Goal: Obtain resource: Download file/media

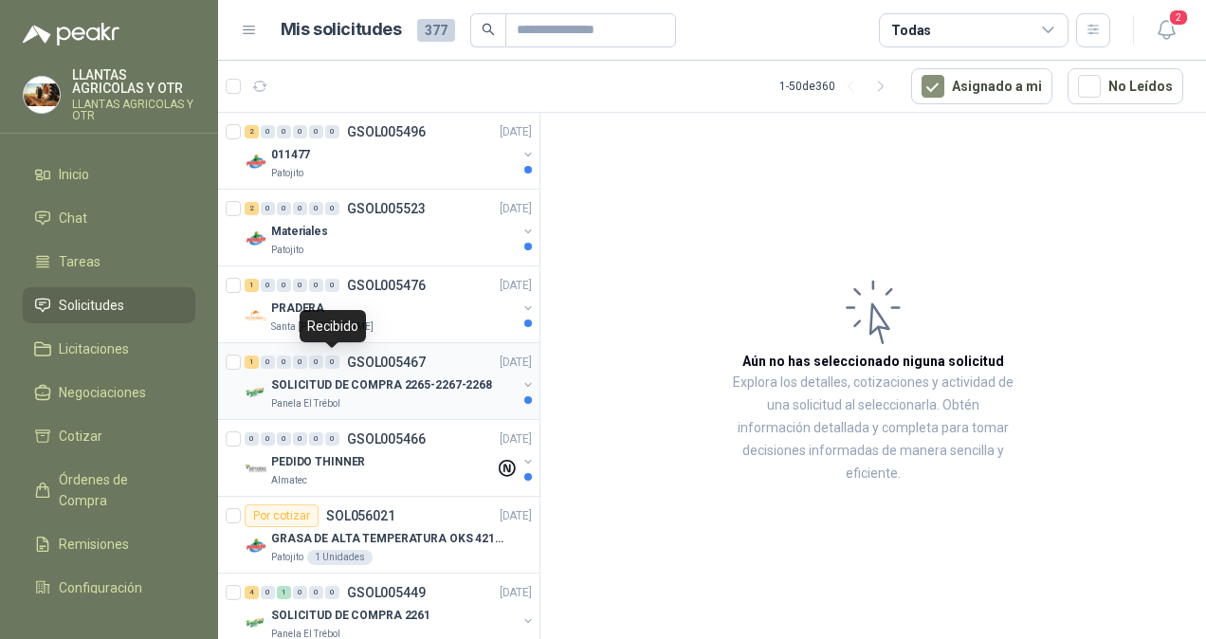
click at [327, 362] on div "0" at bounding box center [332, 361] width 14 height 13
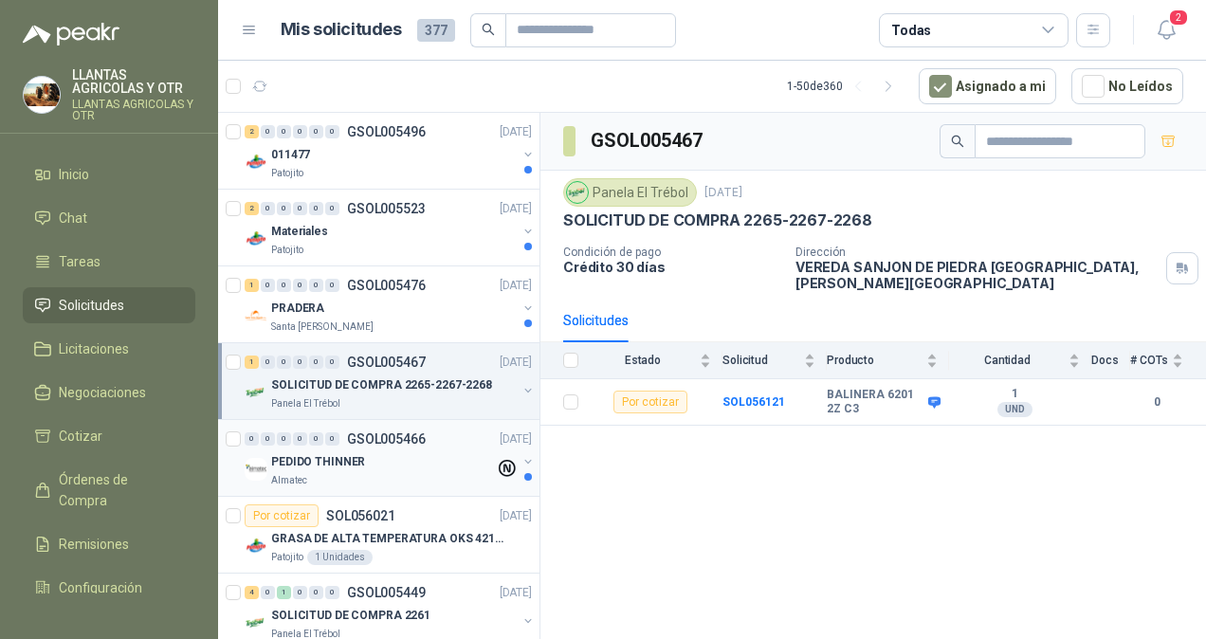
click at [366, 458] on div "PEDIDO THINNER" at bounding box center [383, 461] width 224 height 23
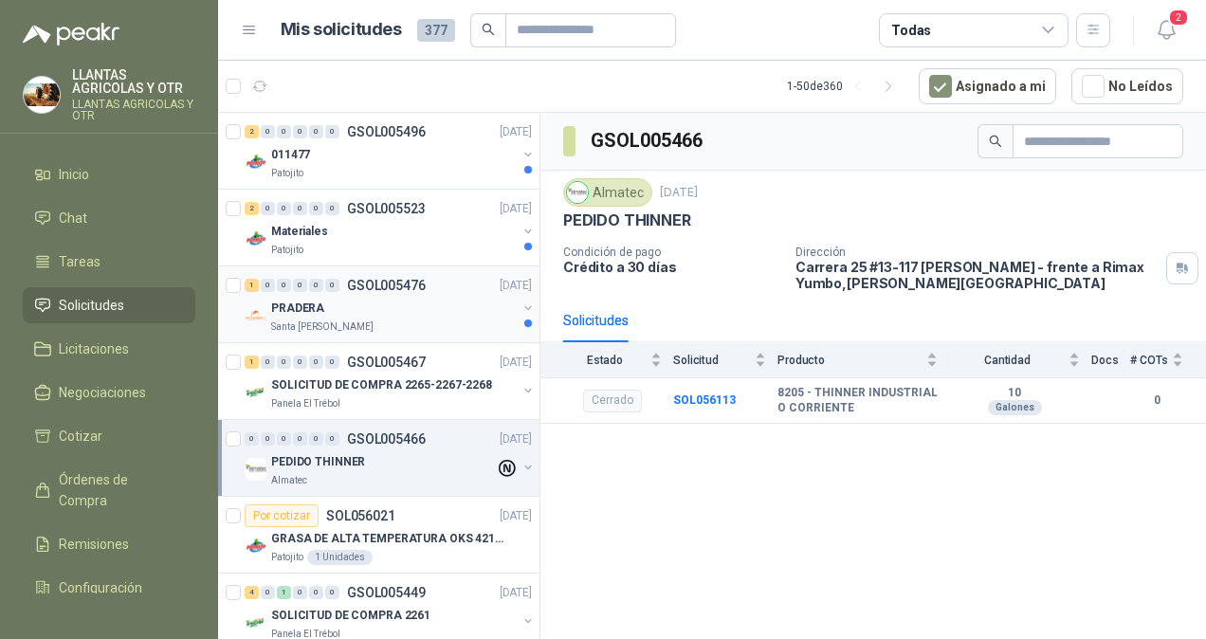
click at [400, 327] on div "Santa [PERSON_NAME]" at bounding box center [394, 326] width 246 height 15
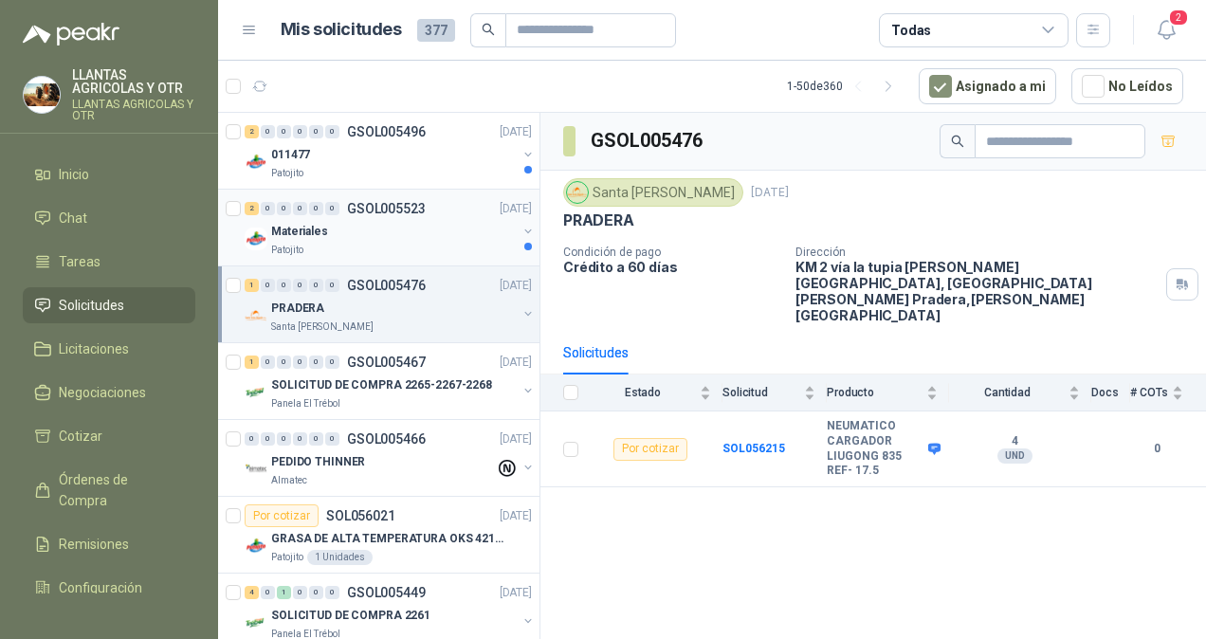
click at [422, 248] on div "Patojito" at bounding box center [394, 250] width 246 height 15
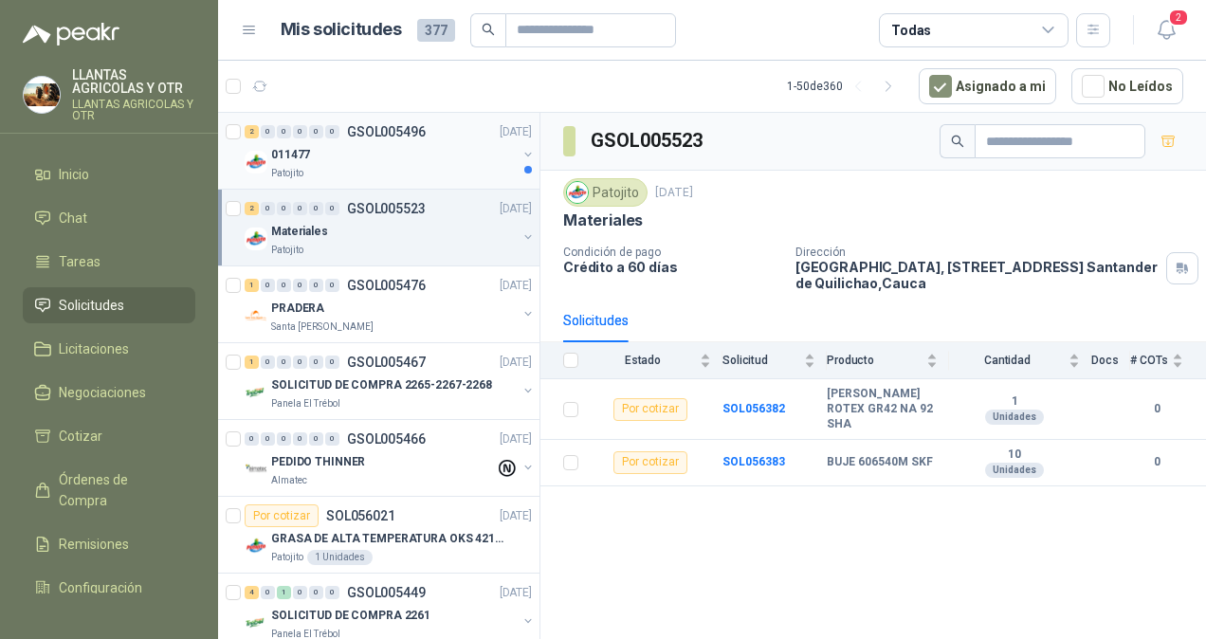
click at [454, 166] on div "Patojito" at bounding box center [394, 173] width 246 height 15
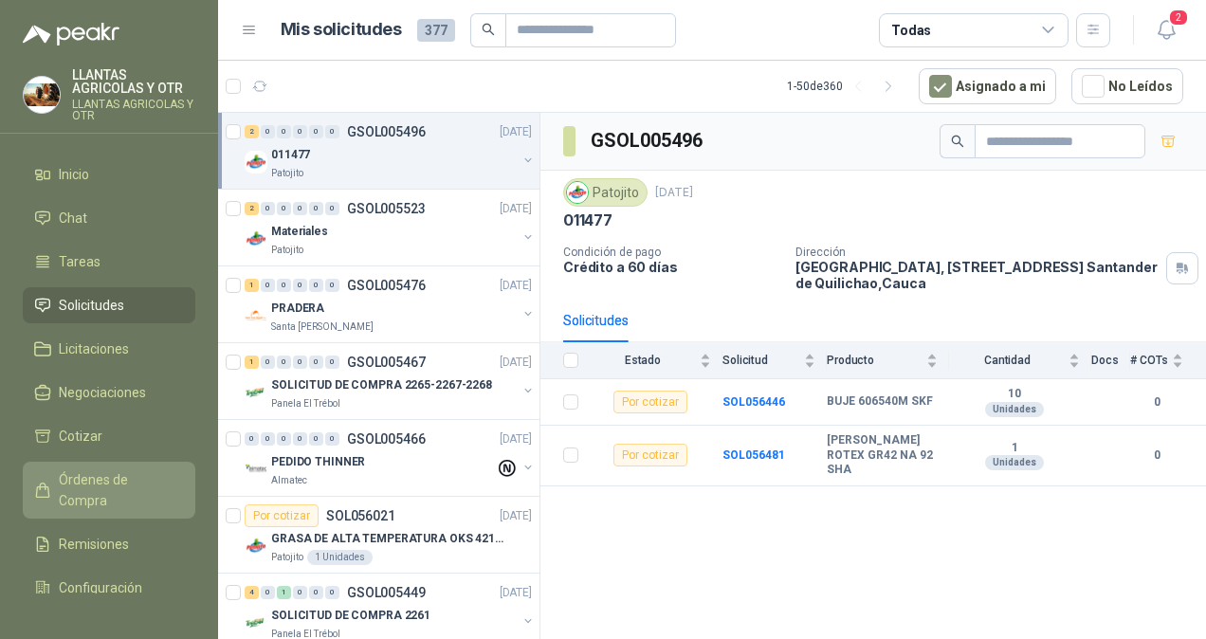
click at [85, 470] on span "Órdenes de Compra" at bounding box center [118, 490] width 118 height 42
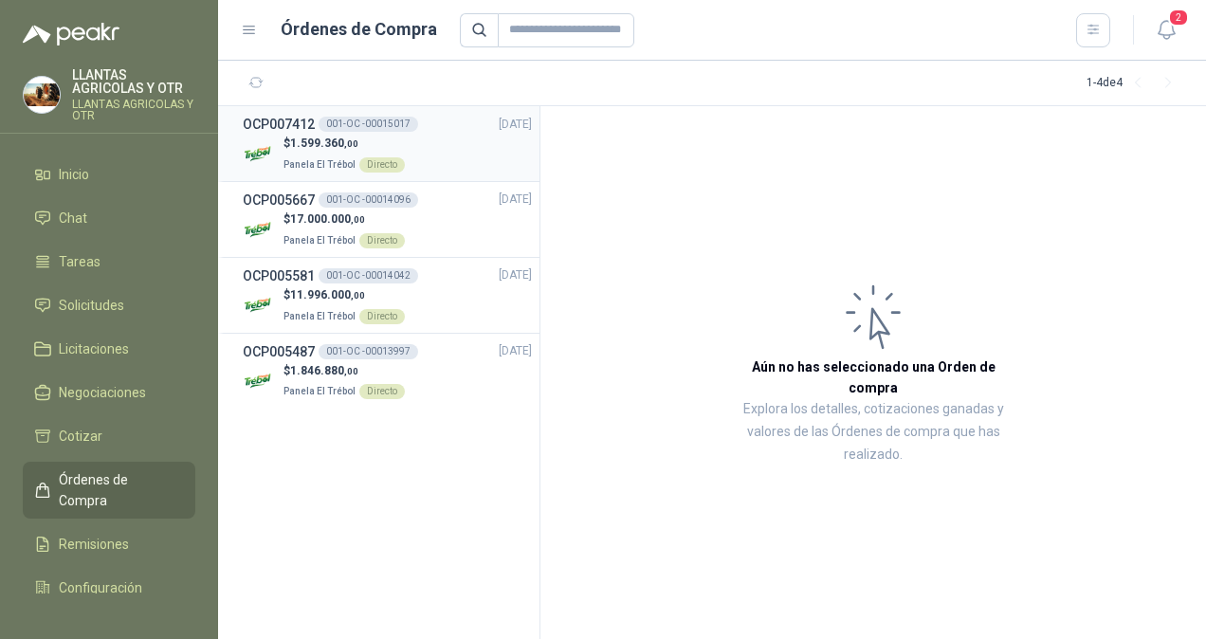
click at [334, 149] on span "1.599.360 ,00" at bounding box center [324, 143] width 68 height 13
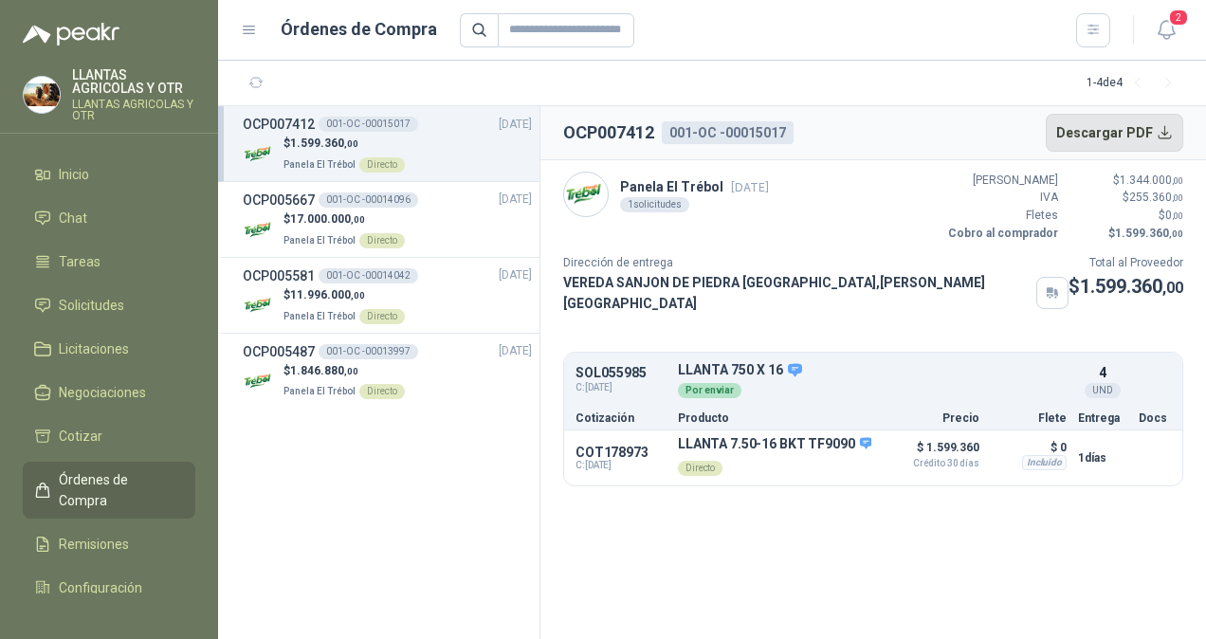
click at [1166, 138] on button "Descargar PDF" at bounding box center [1115, 133] width 138 height 38
